Goal: Task Accomplishment & Management: Manage account settings

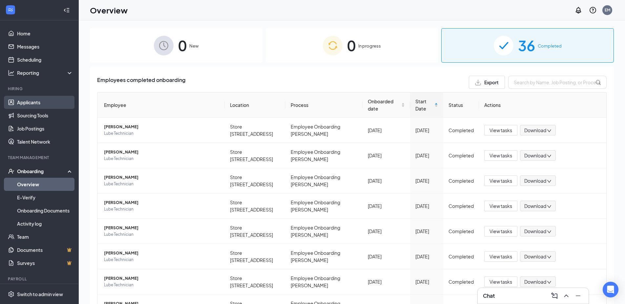
click at [29, 102] on link "Applicants" at bounding box center [45, 102] width 56 height 13
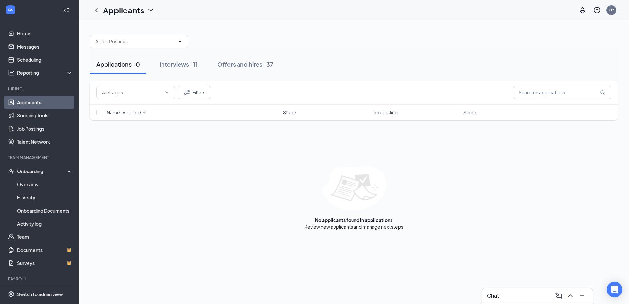
click at [24, 102] on link "Applicants" at bounding box center [45, 102] width 56 height 13
click at [172, 66] on div "Interviews · 11" at bounding box center [179, 64] width 38 height 8
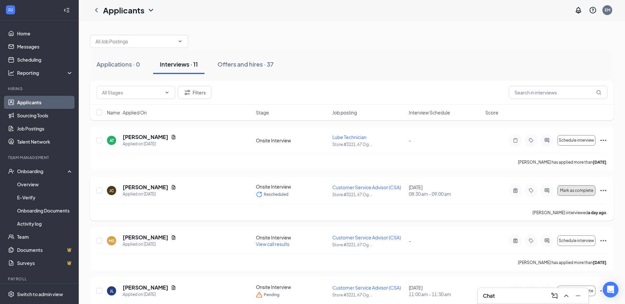
click at [568, 190] on span "Mark as complete" at bounding box center [576, 190] width 33 height 5
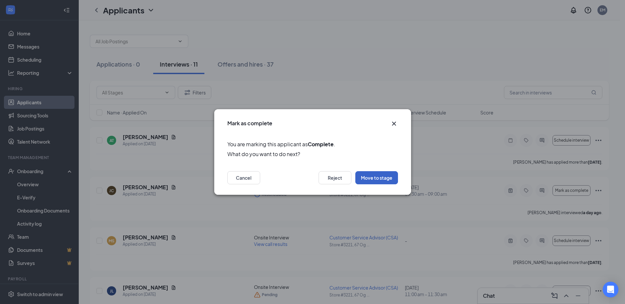
click at [386, 179] on button "Move to stage" at bounding box center [376, 177] width 43 height 13
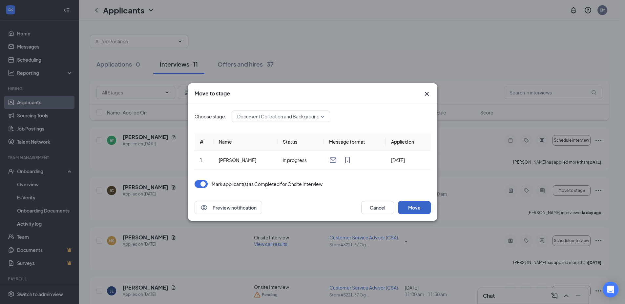
click at [418, 209] on button "Move" at bounding box center [414, 207] width 33 height 13
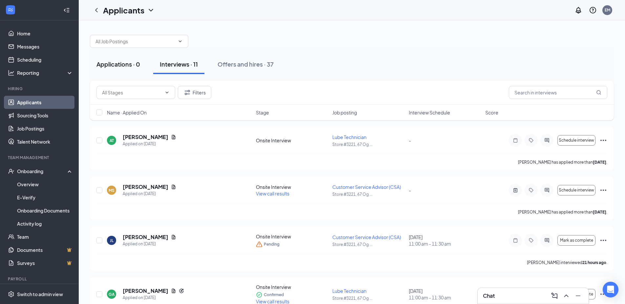
click at [108, 64] on div "Applications · 0" at bounding box center [118, 64] width 44 height 8
